Goal: Browse casually

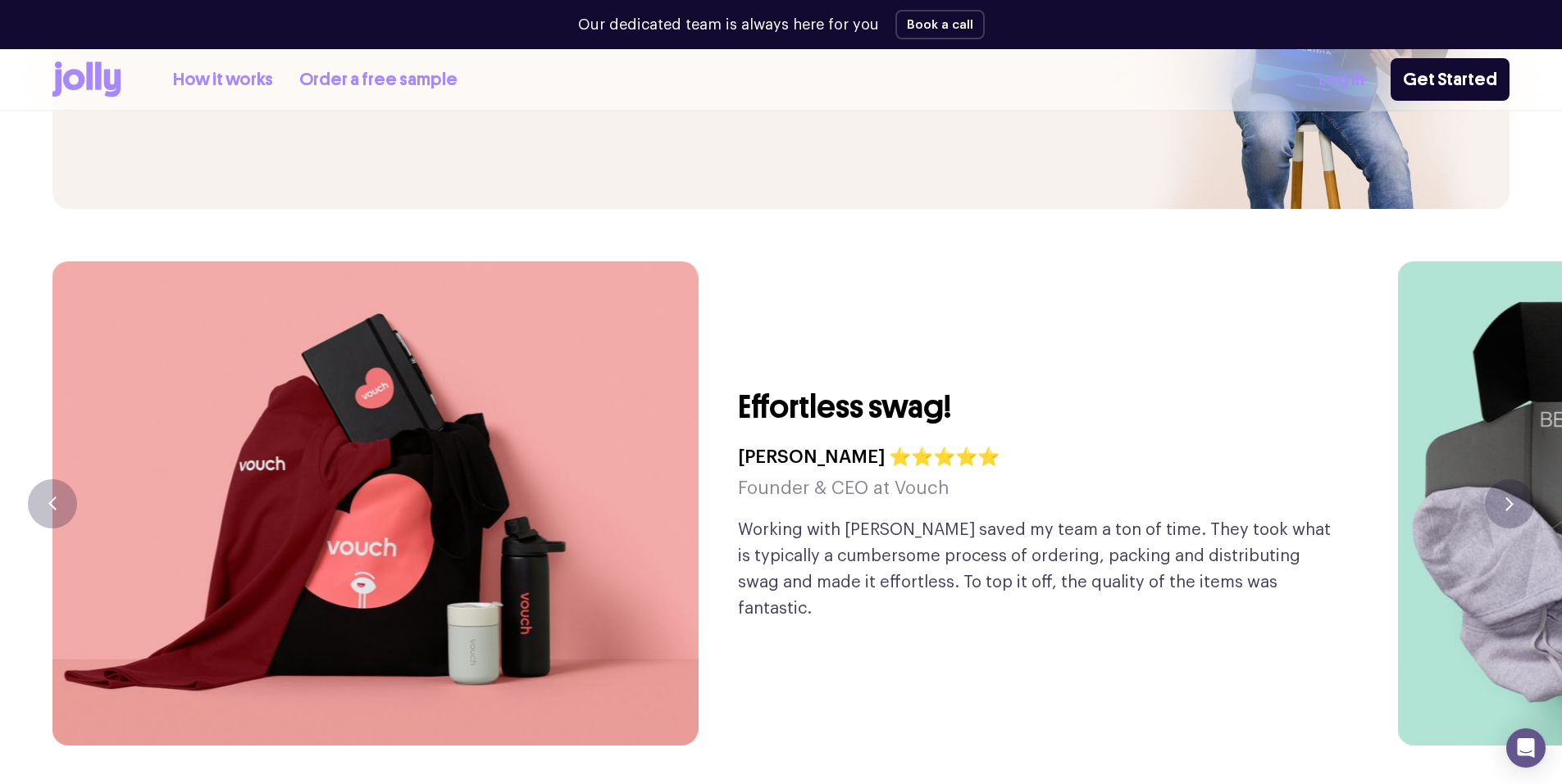
scroll to position [4016, 0]
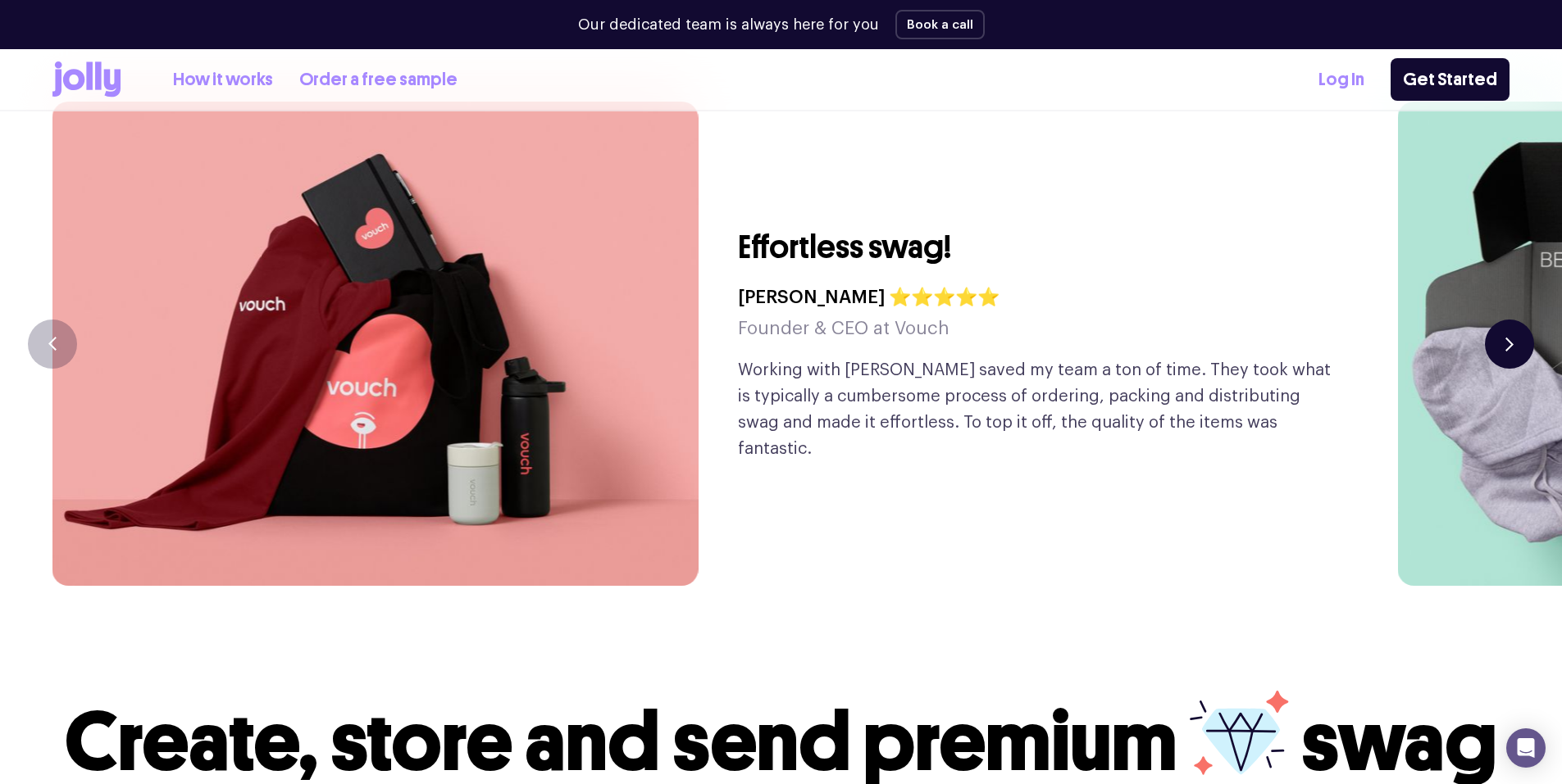
click at [1501, 320] on button "button" at bounding box center [1509, 344] width 49 height 49
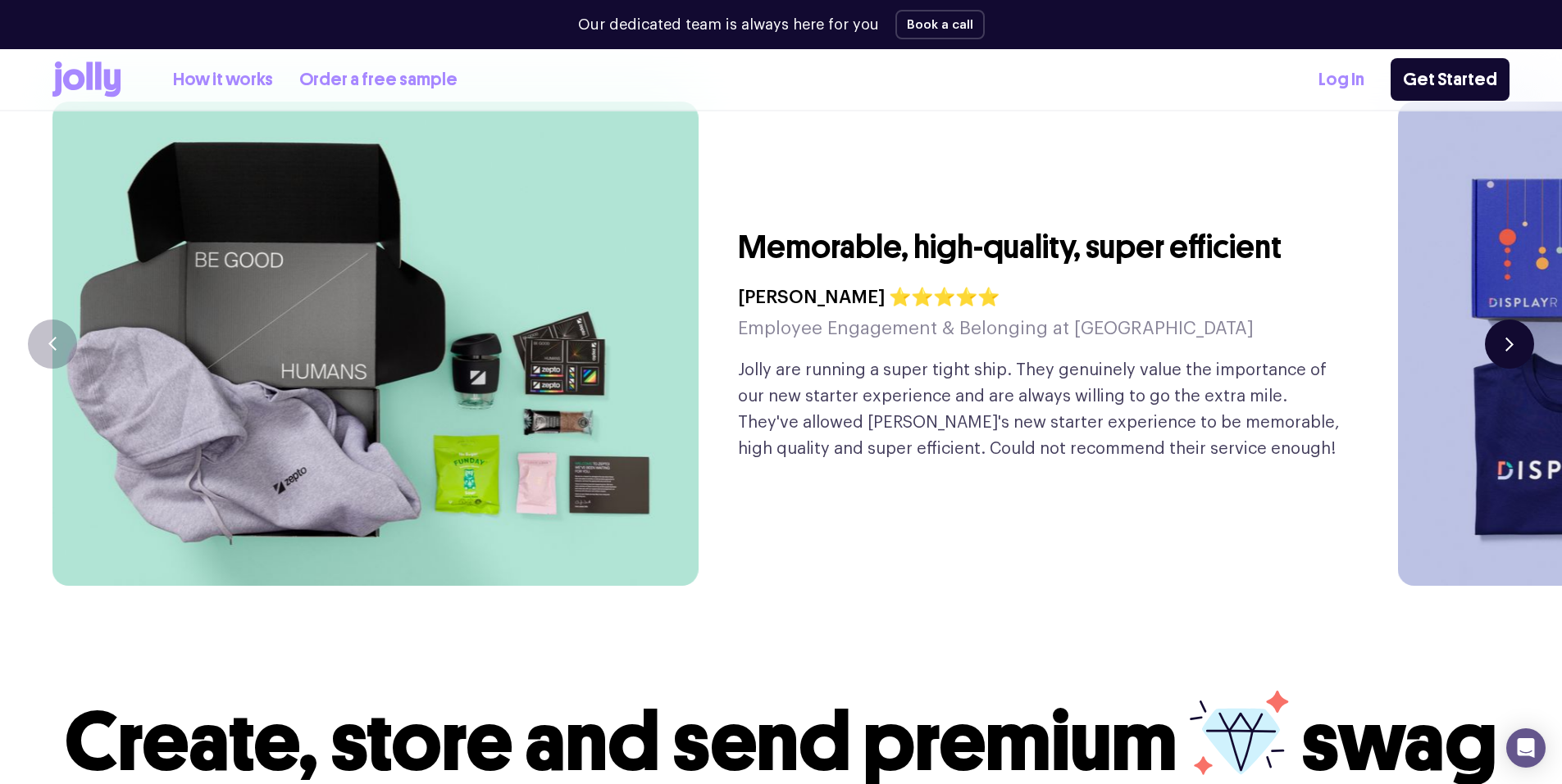
click at [1501, 320] on button "button" at bounding box center [1509, 344] width 49 height 49
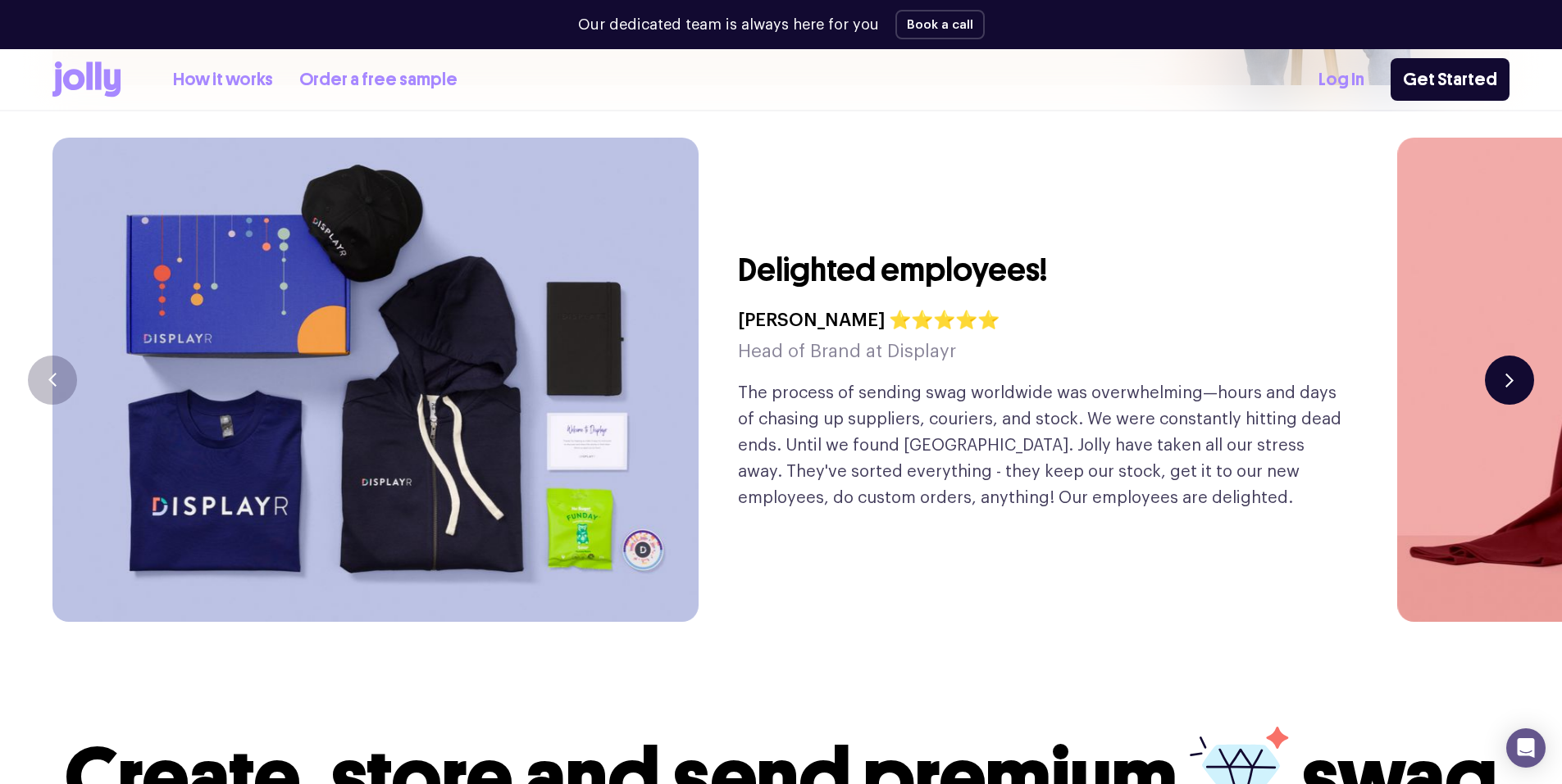
scroll to position [3934, 0]
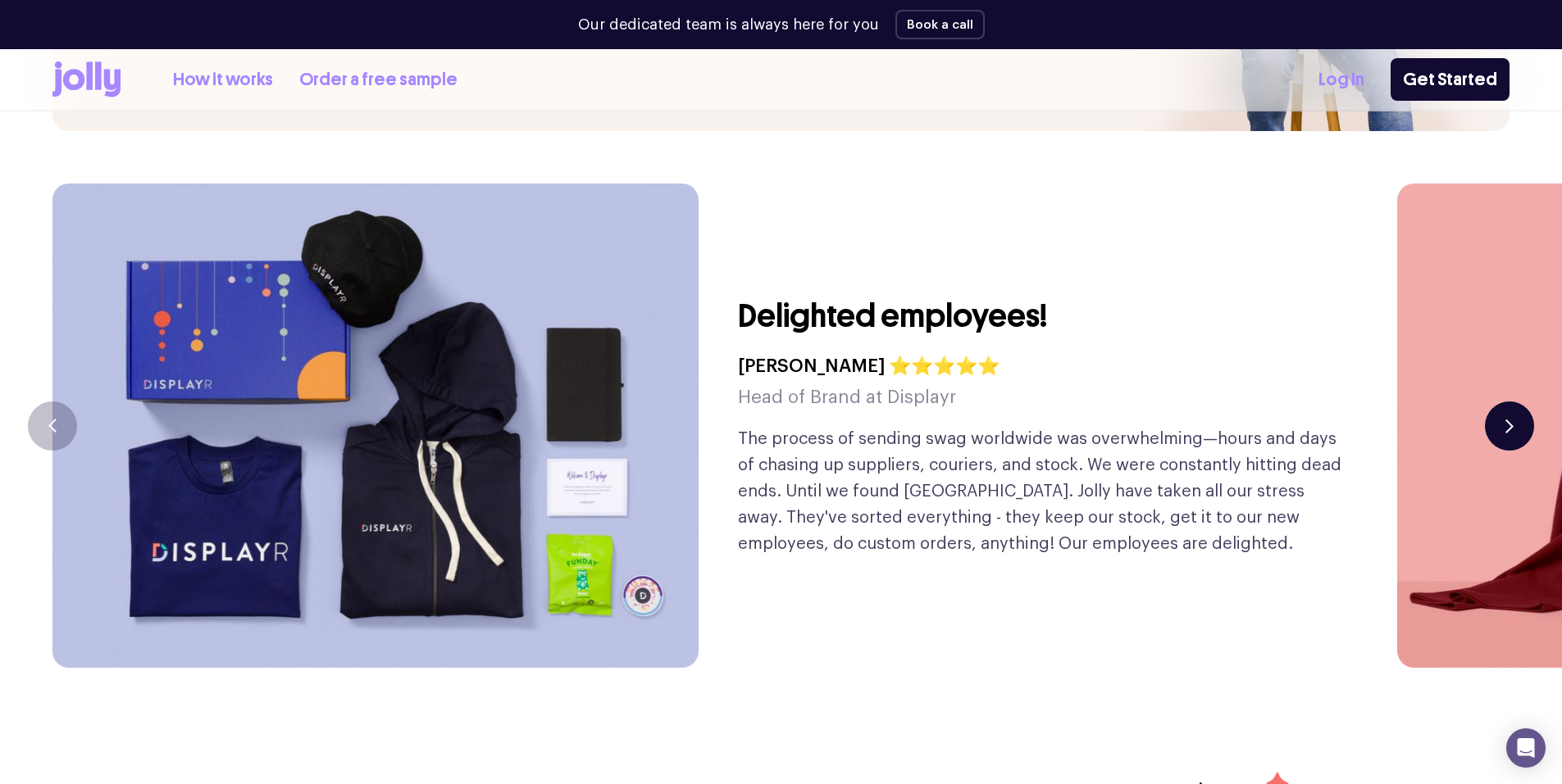
click at [1495, 402] on button "button" at bounding box center [1509, 426] width 49 height 49
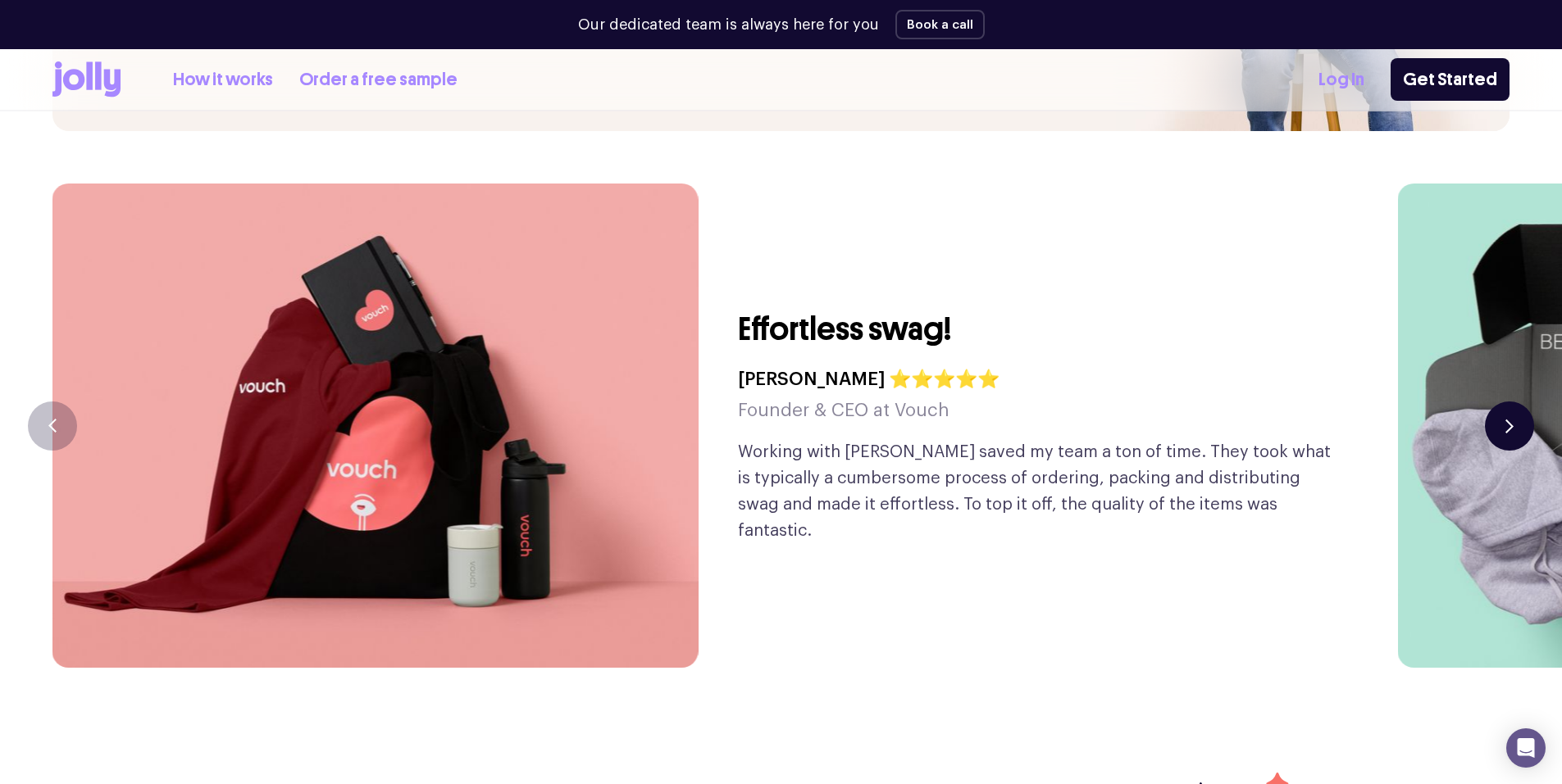
click at [1492, 402] on button "button" at bounding box center [1509, 426] width 49 height 49
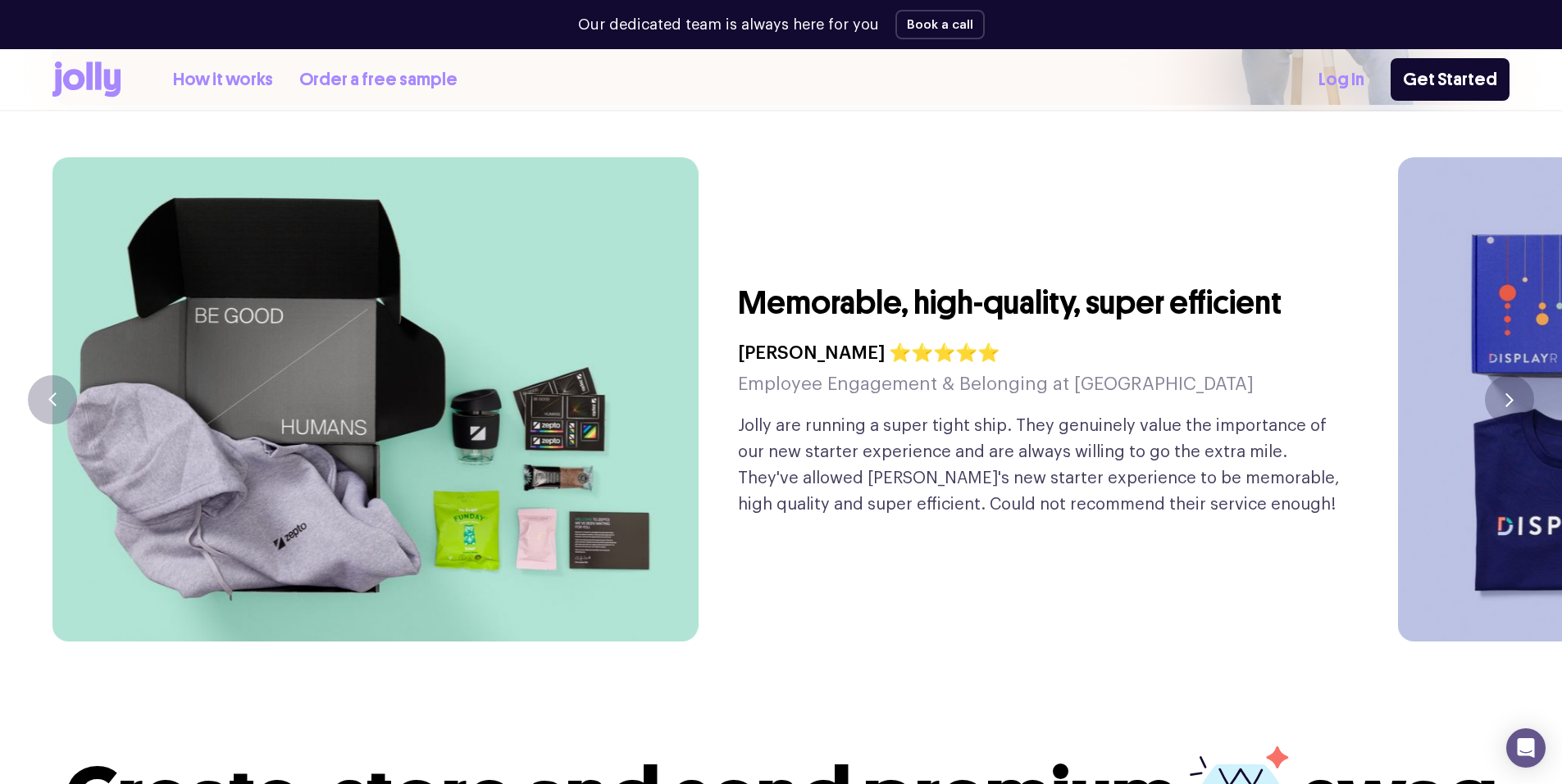
scroll to position [3960, 0]
click at [1521, 376] on button "button" at bounding box center [1509, 401] width 49 height 49
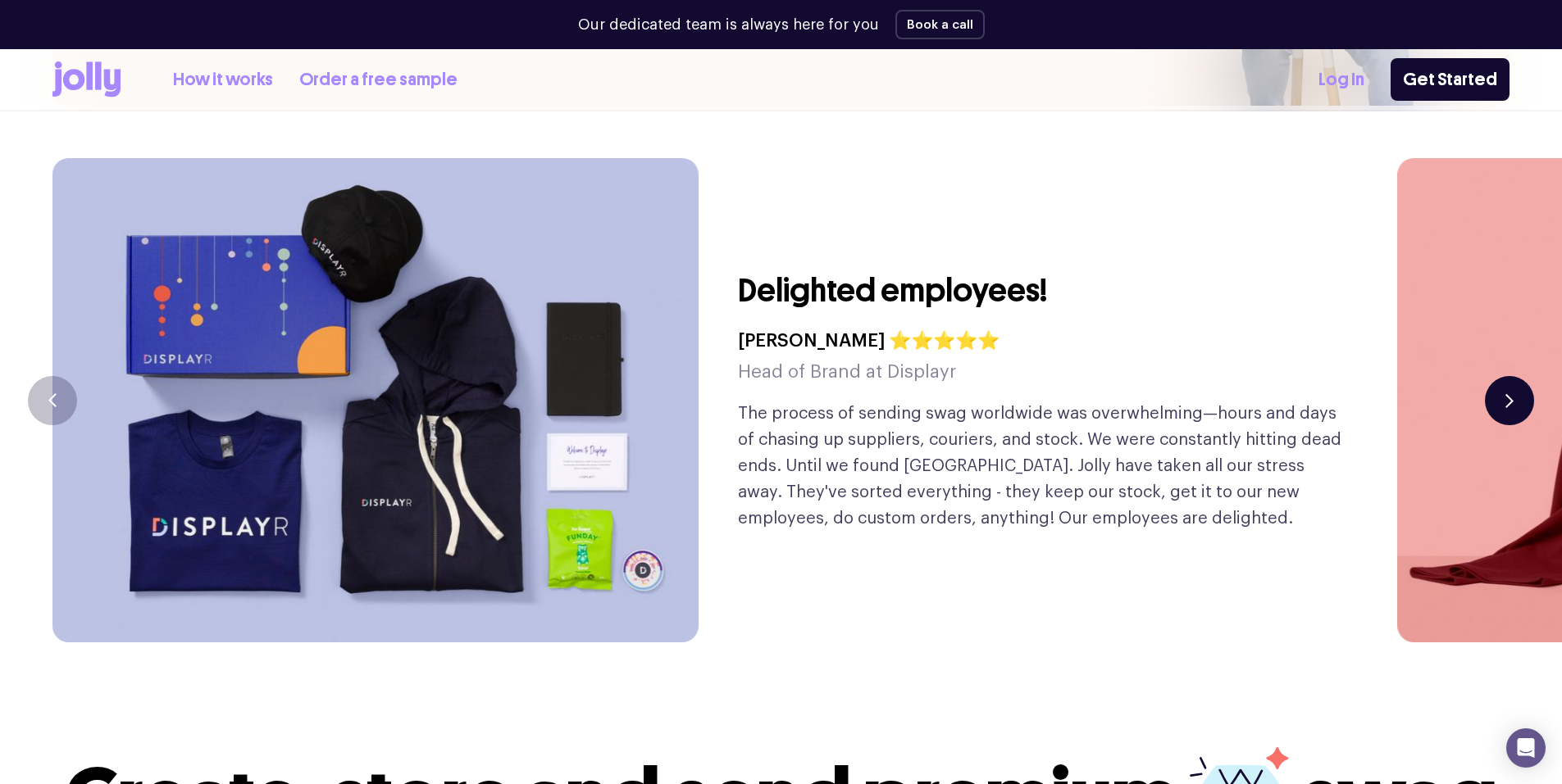
click at [1521, 376] on button "button" at bounding box center [1509, 401] width 49 height 49
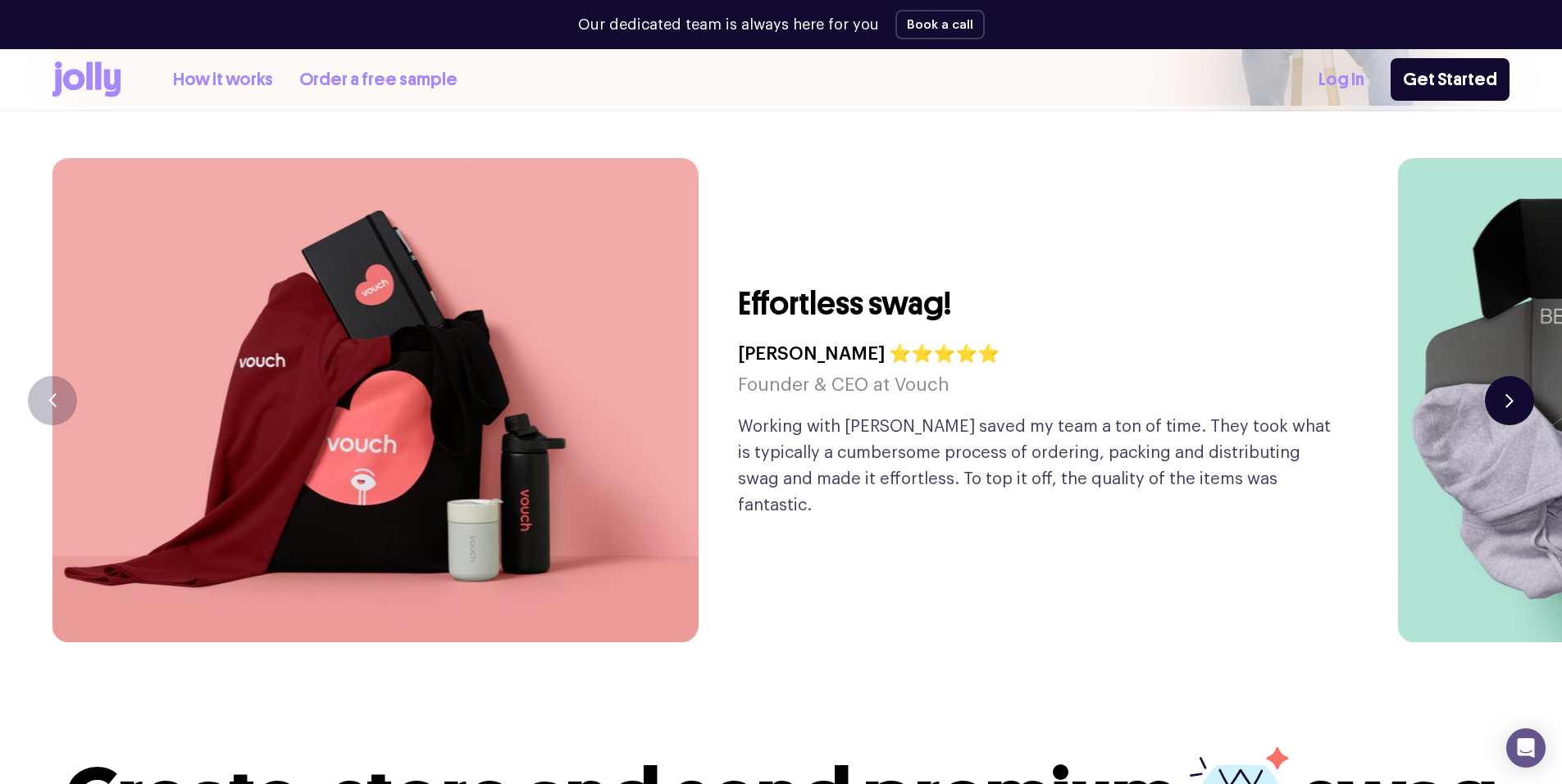
click at [1521, 376] on button "button" at bounding box center [1509, 401] width 49 height 49
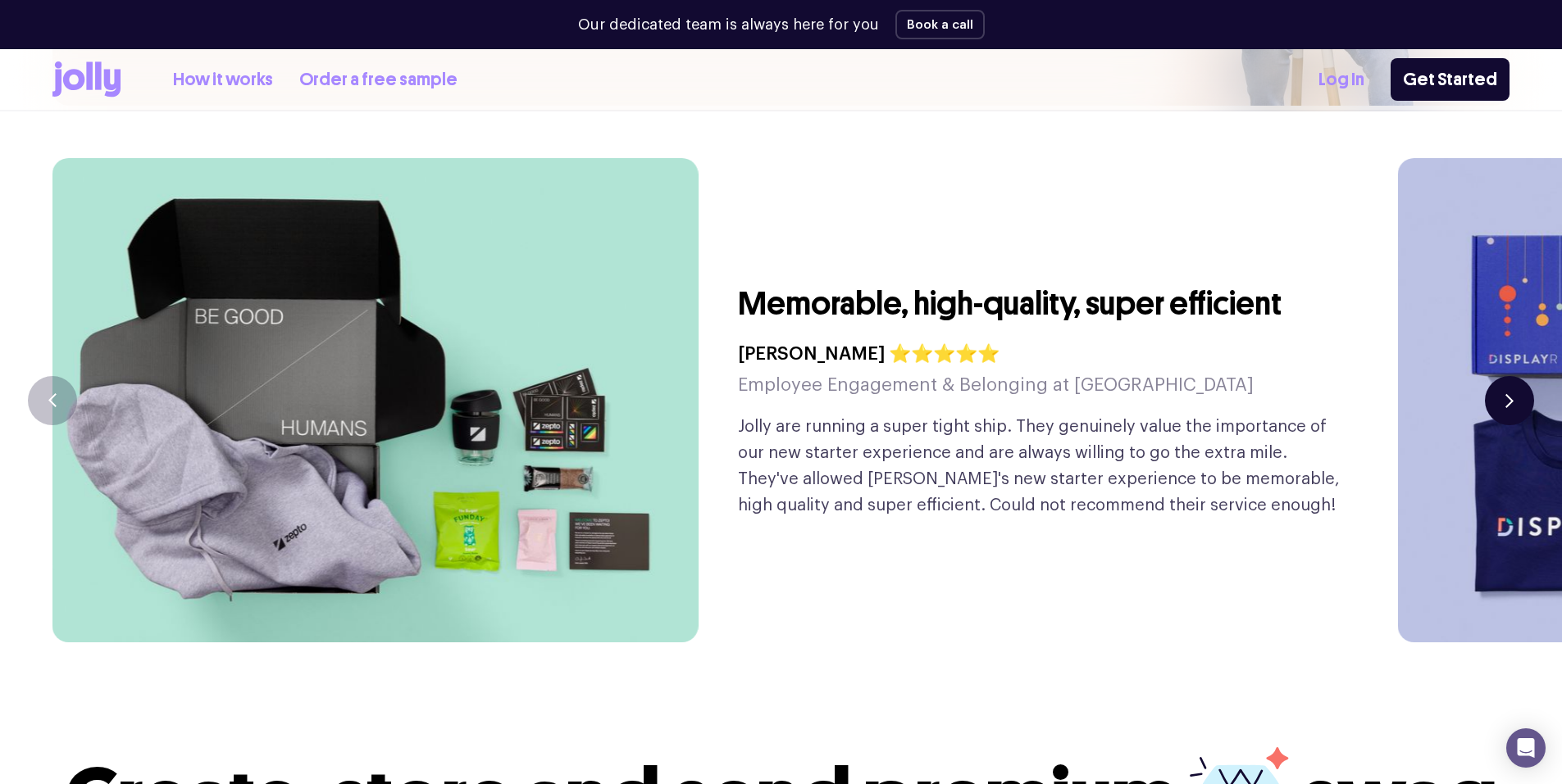
click at [1521, 376] on button "button" at bounding box center [1509, 401] width 49 height 49
